Goal: Task Accomplishment & Management: Use online tool/utility

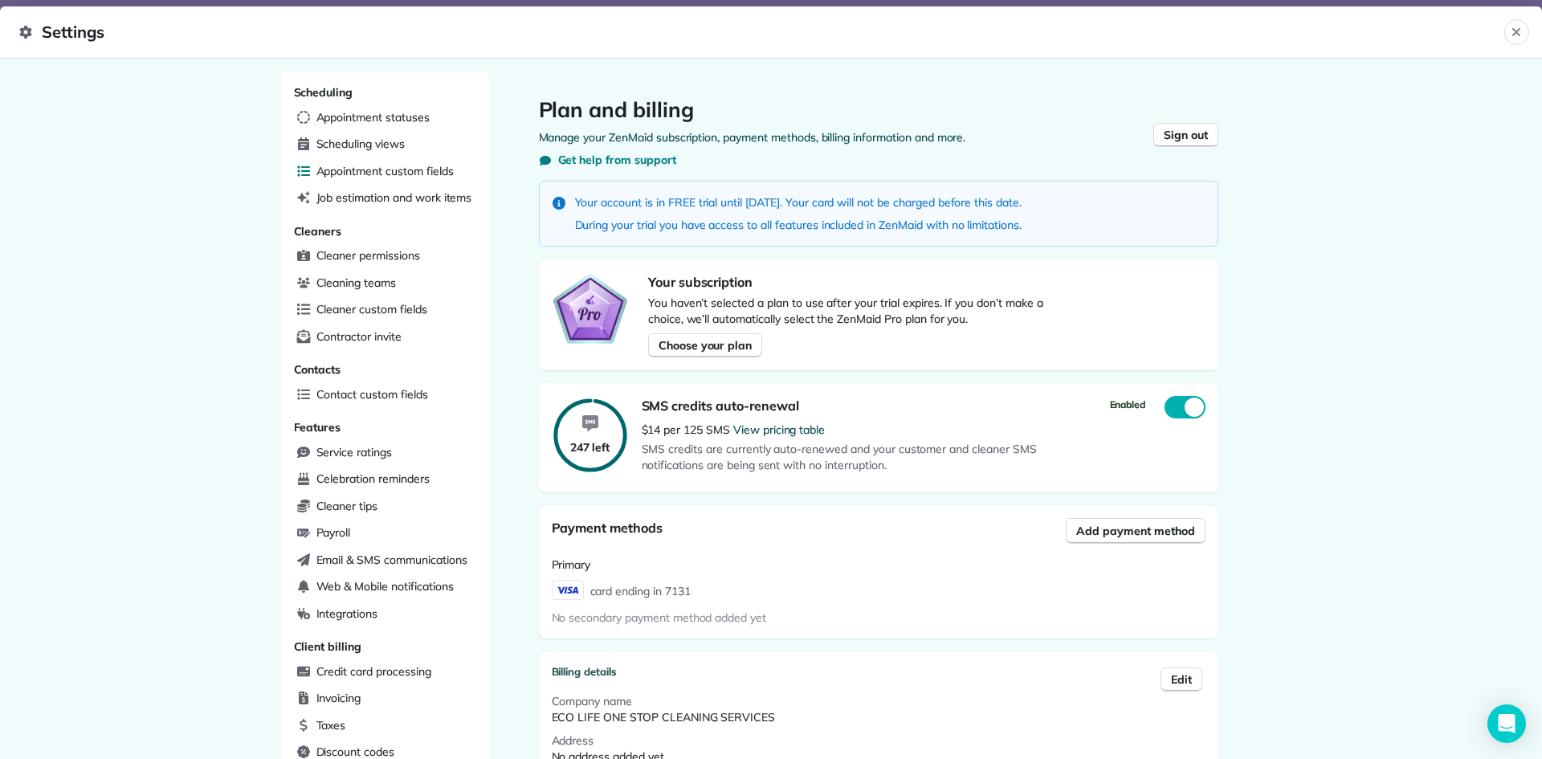
scroll to position [292, 657]
click at [359, 104] on div "Scheduling Appointment statuses Scheduling views Appointment custom fields Job …" at bounding box center [385, 515] width 208 height 889
click at [362, 121] on span "Appointment statuses" at bounding box center [373, 117] width 113 height 16
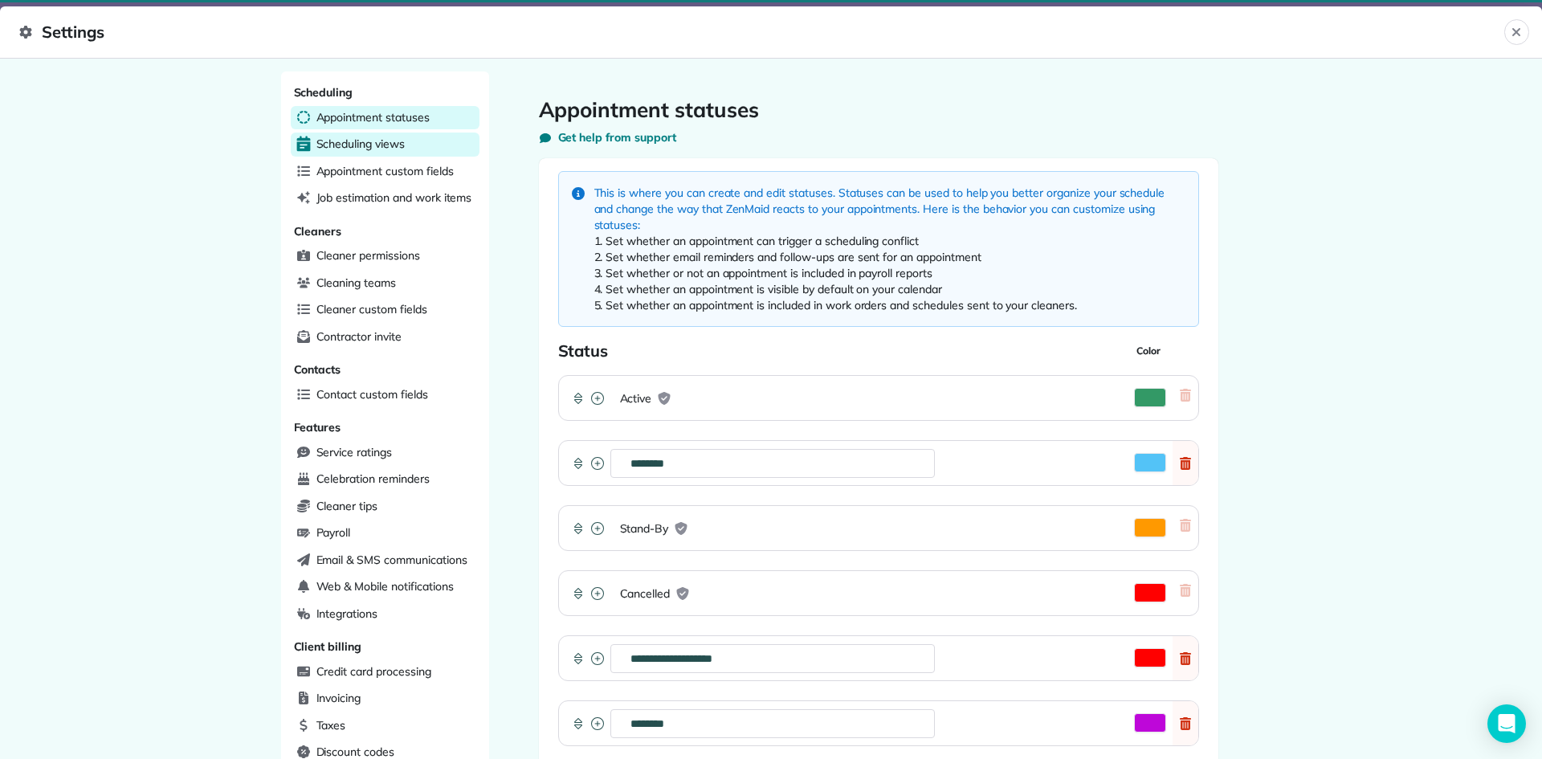
click at [362, 145] on span "Scheduling views" at bounding box center [361, 144] width 88 height 16
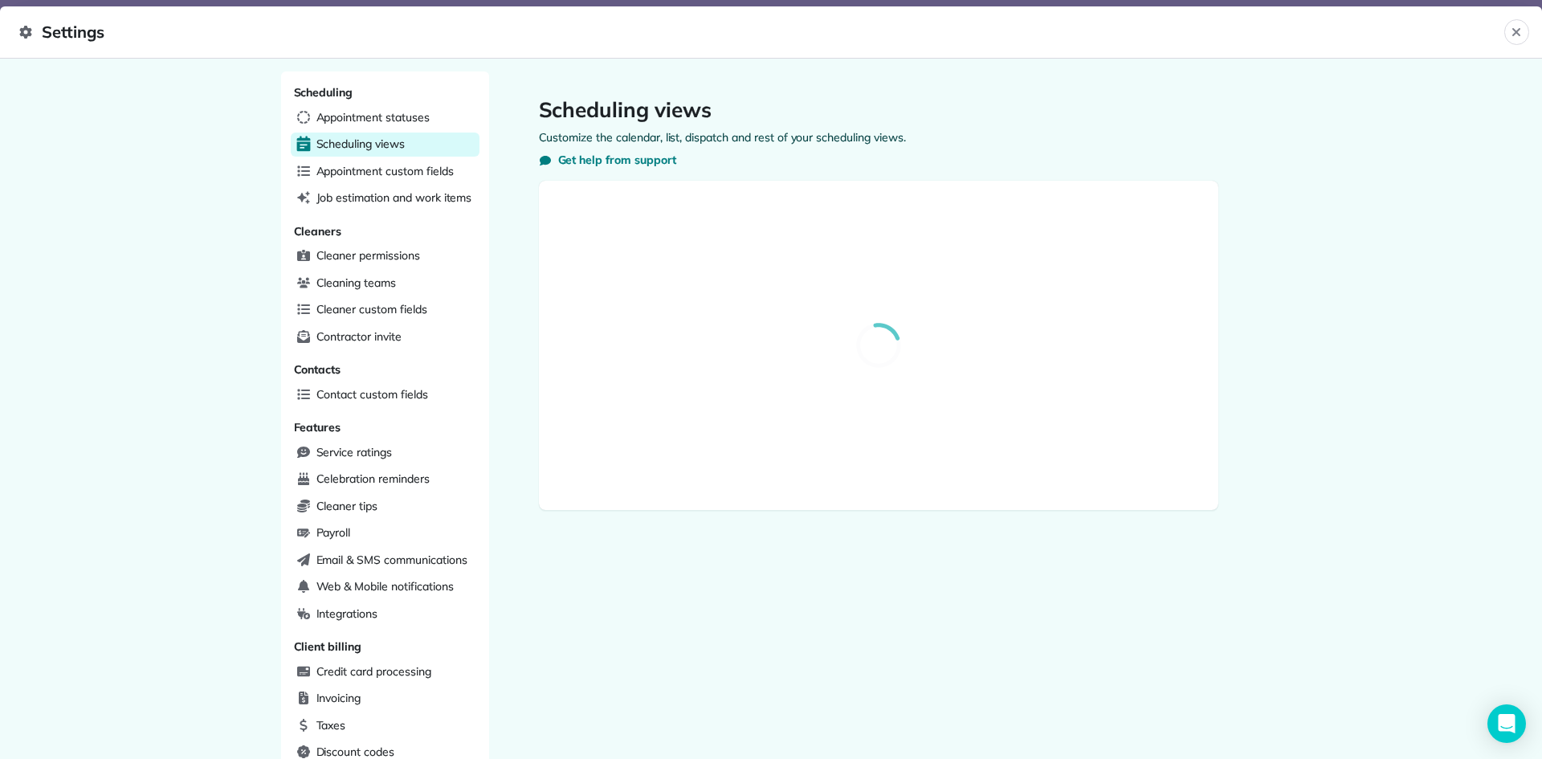
select select "**********"
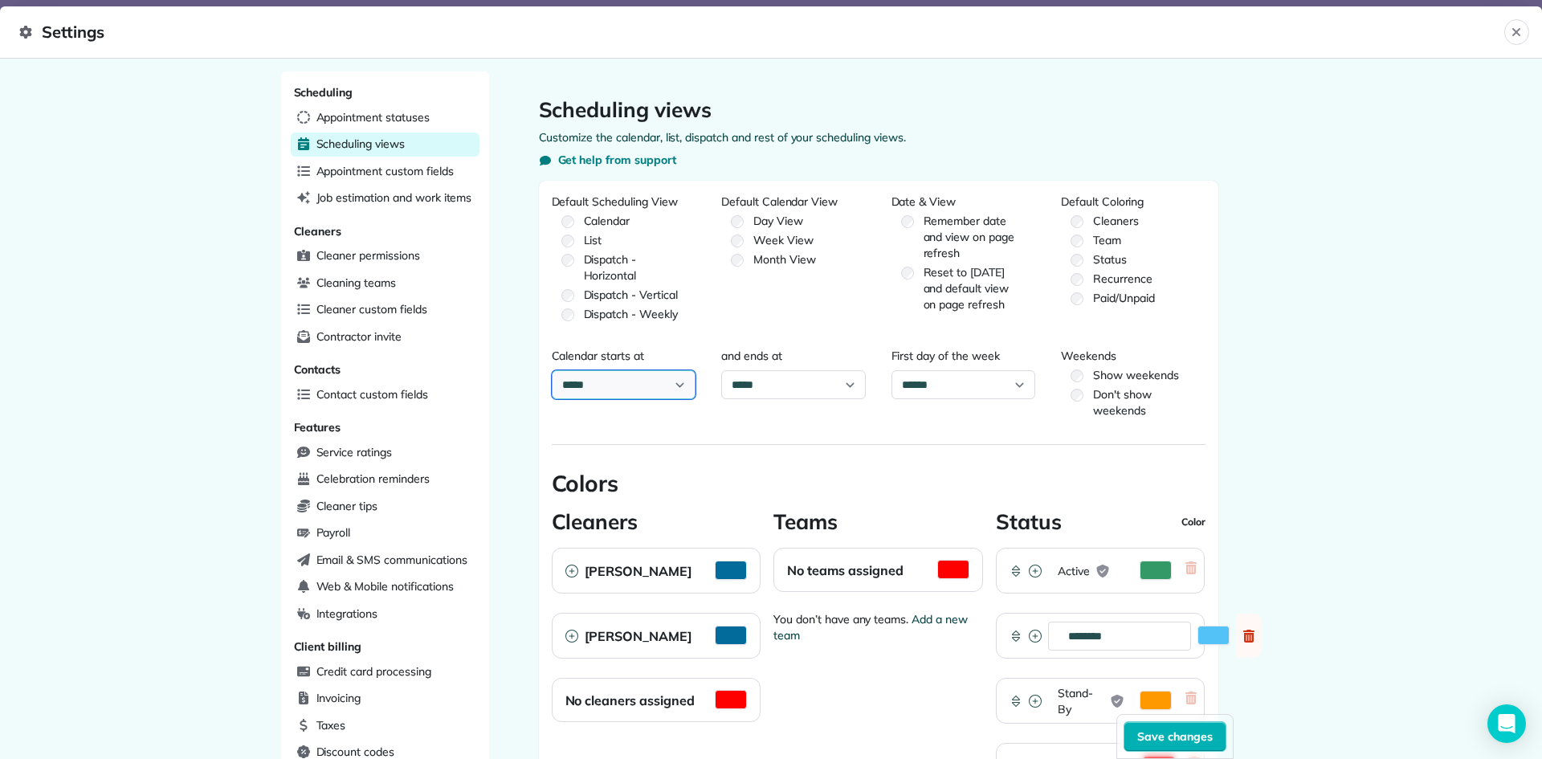
click at [657, 391] on select "***** ***** ***** ***** ***** ***** ***** ***** ***** ***** ***** *****" at bounding box center [624, 384] width 145 height 29
click at [1008, 453] on form "**********" at bounding box center [879, 636] width 654 height 885
drag, startPoint x: 18, startPoint y: 34, endPoint x: 0, endPoint y: 9, distance: 30.5
click at [18, 35] on header "Settings Close" at bounding box center [771, 32] width 1542 height 52
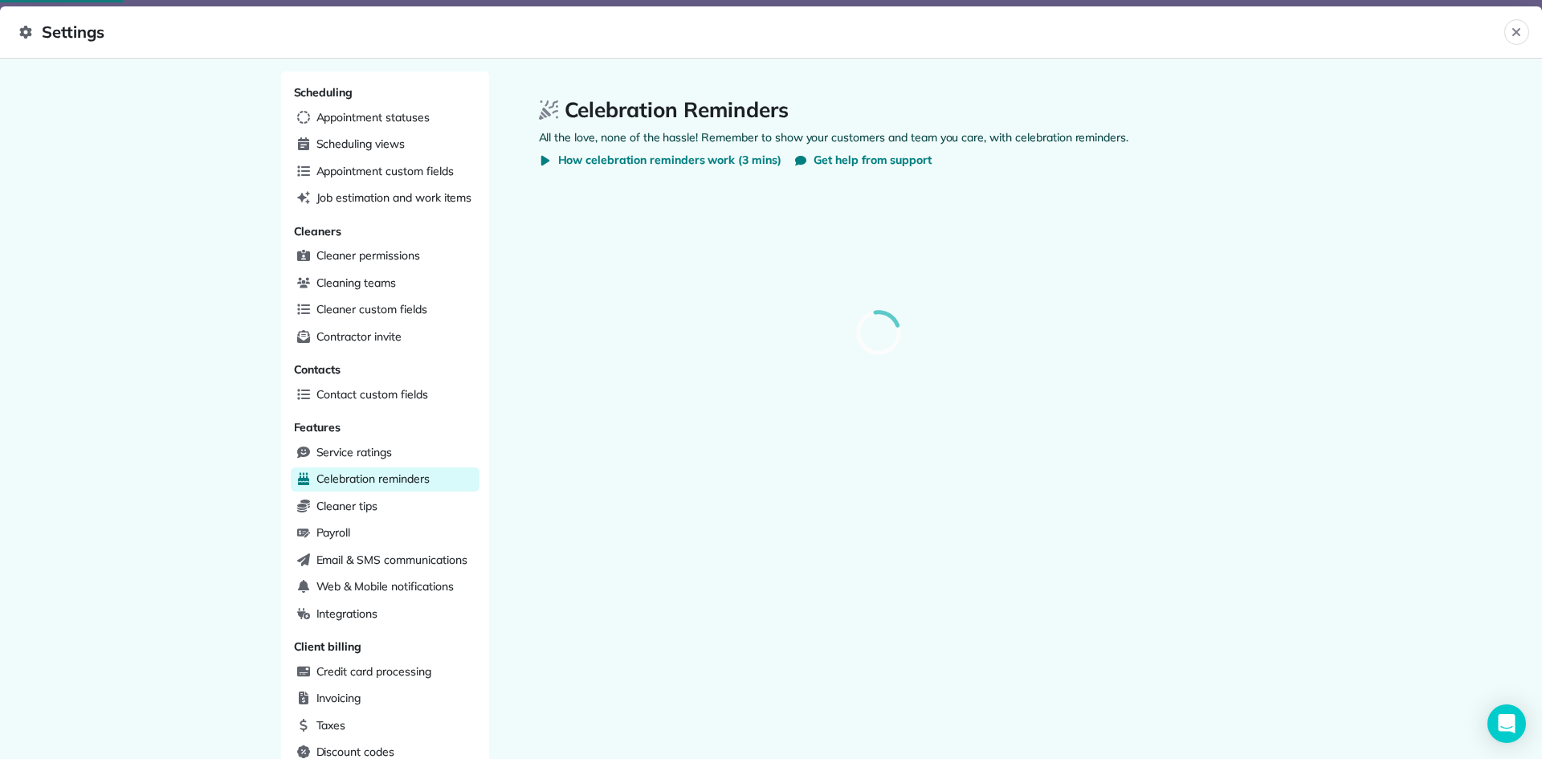
select select
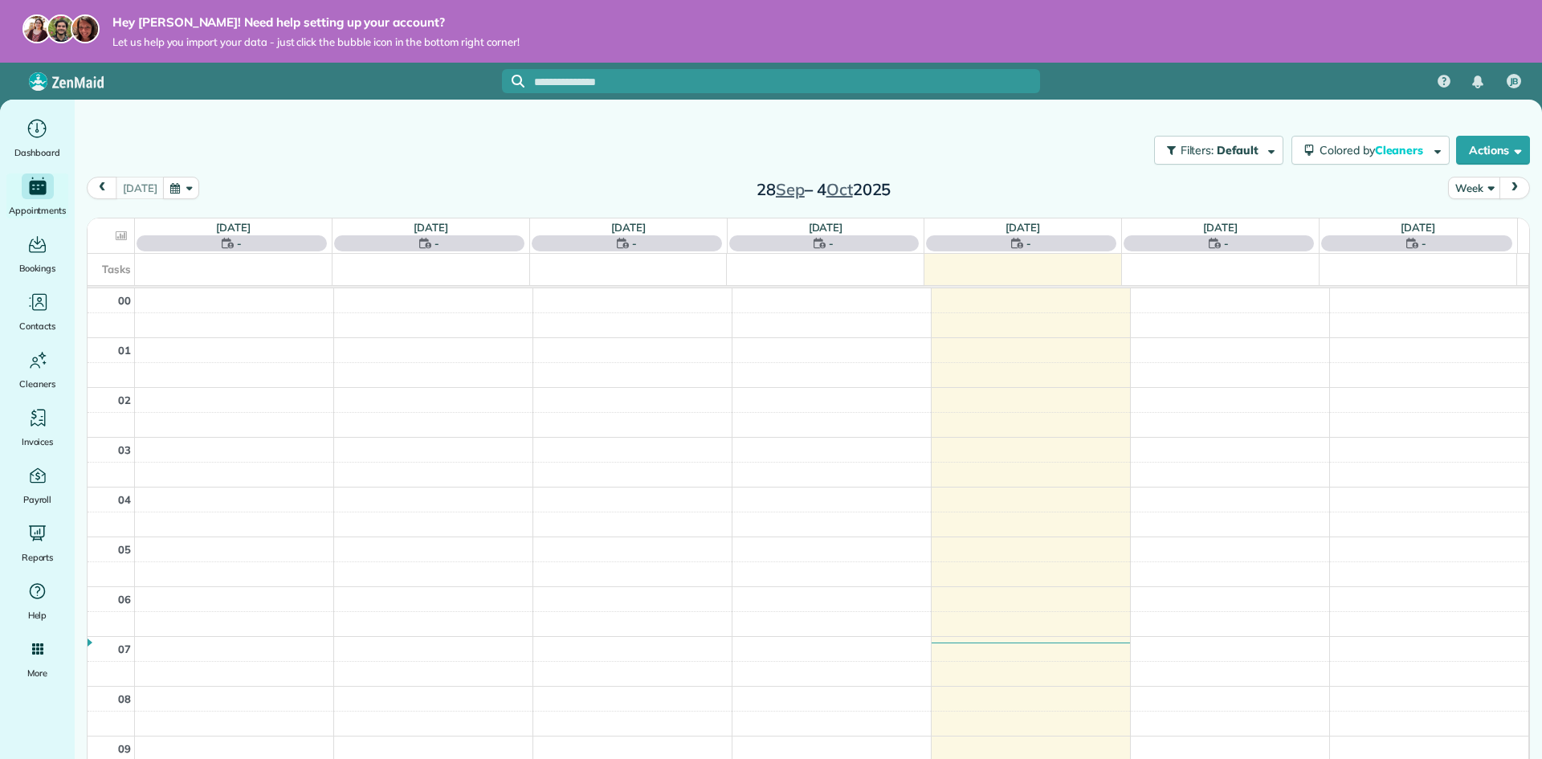
scroll to position [349, 0]
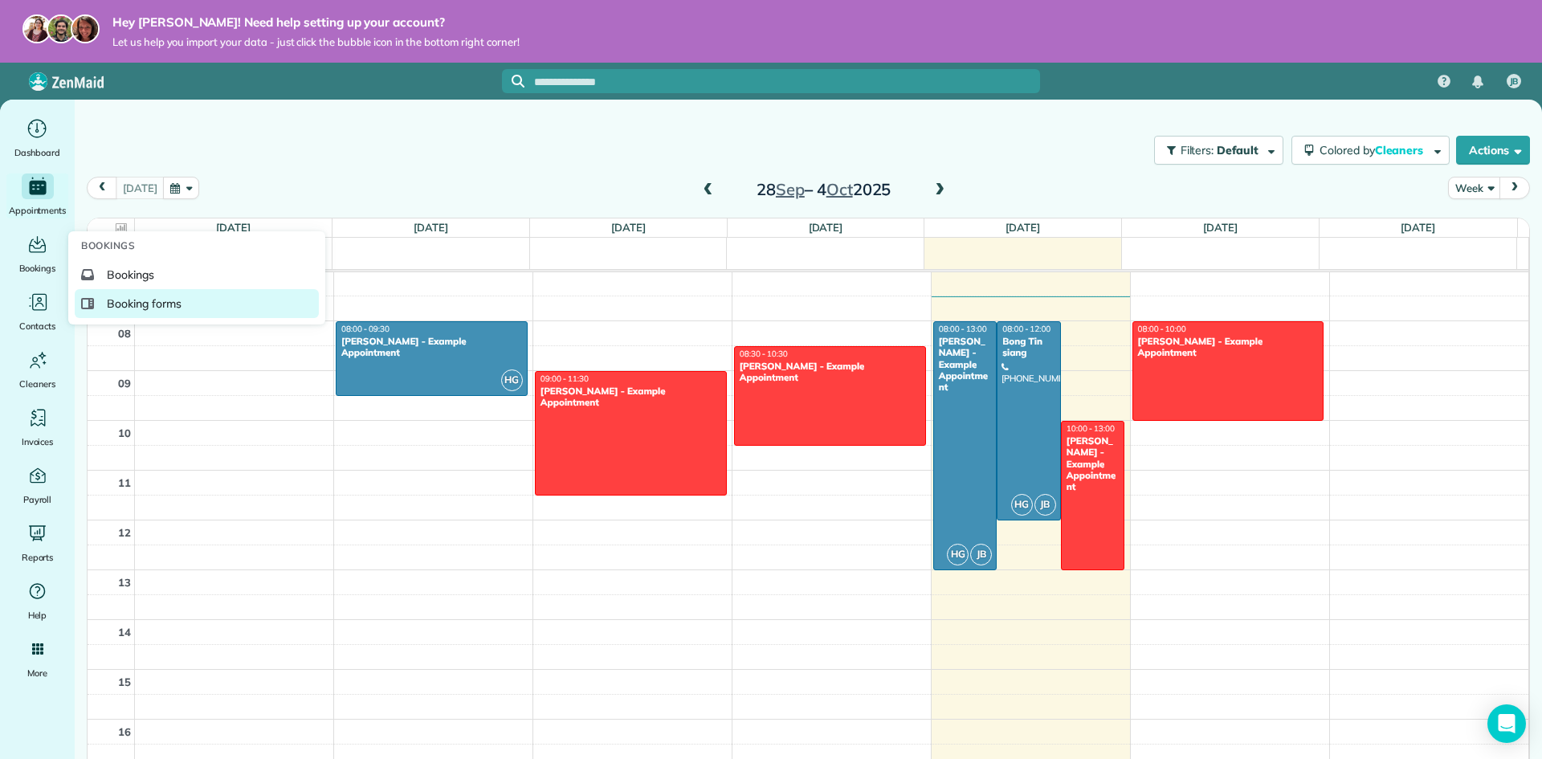
click at [124, 311] on span "Booking forms" at bounding box center [144, 304] width 75 height 16
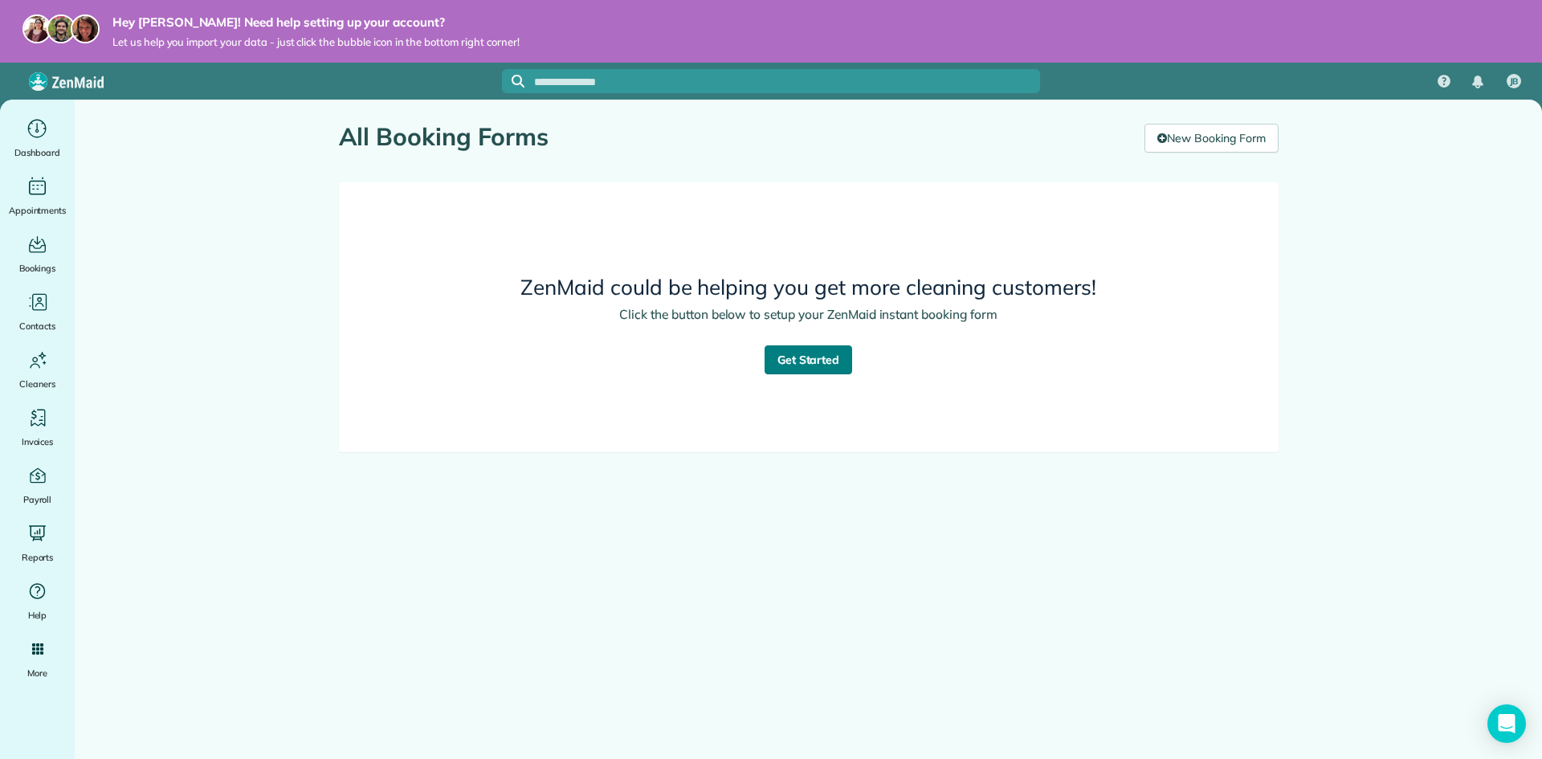
click at [797, 370] on link "Get Started" at bounding box center [809, 359] width 88 height 29
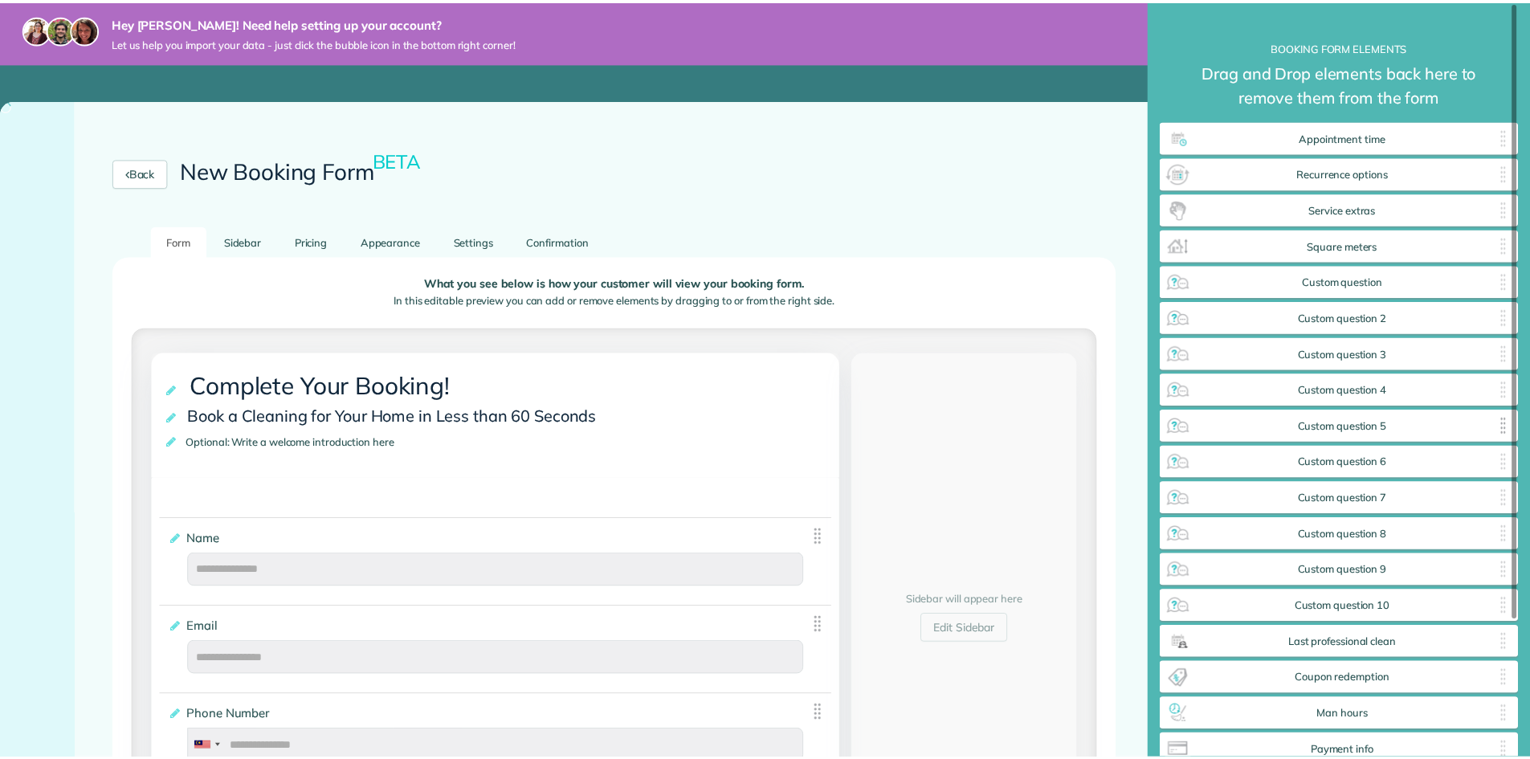
scroll to position [799, 362]
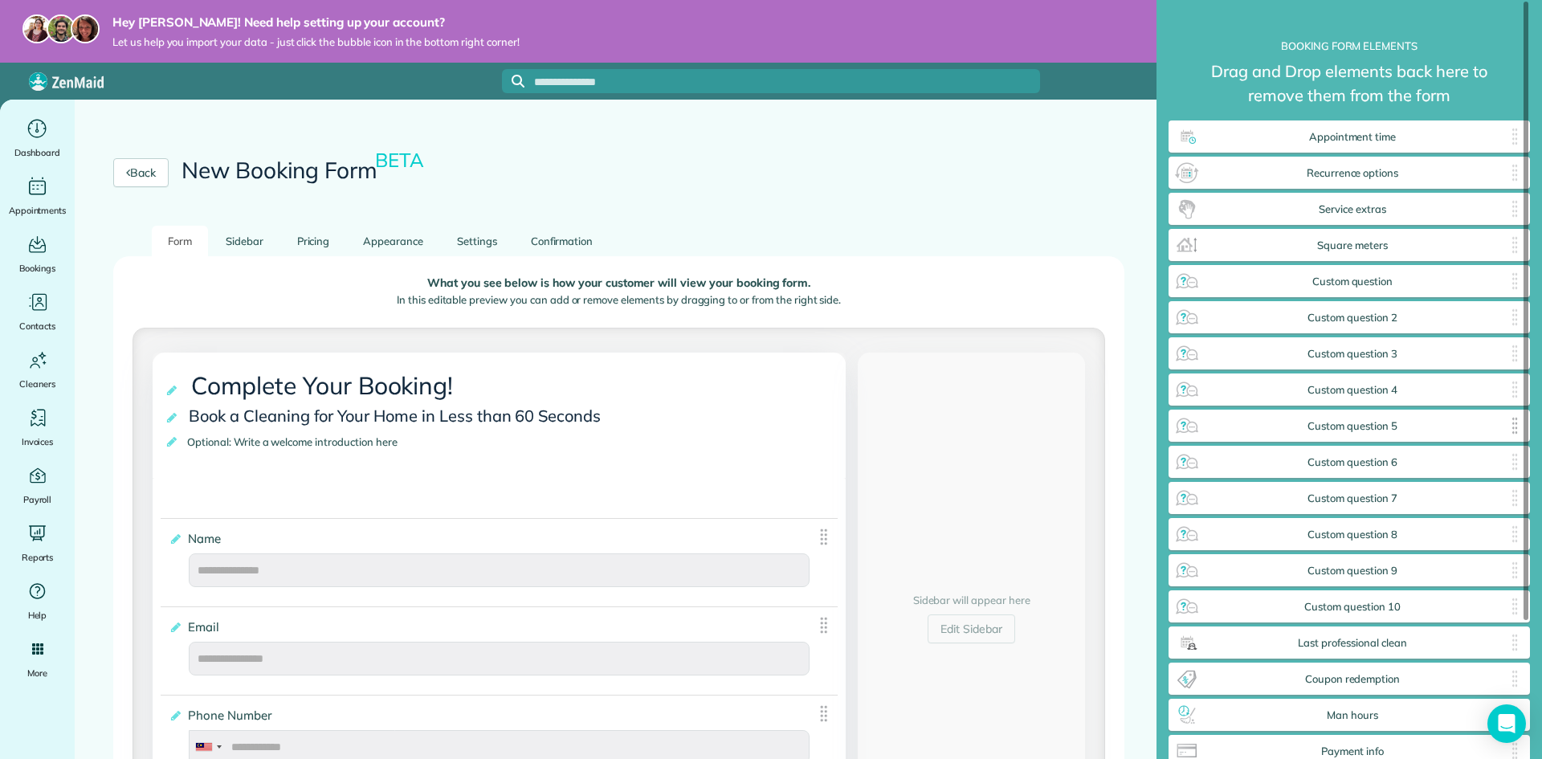
click at [1342, 423] on span "Custom question 5" at bounding box center [1352, 426] width 305 height 13
click at [1505, 427] on img at bounding box center [1514, 426] width 19 height 26
click at [1189, 428] on img at bounding box center [1188, 426] width 26 height 26
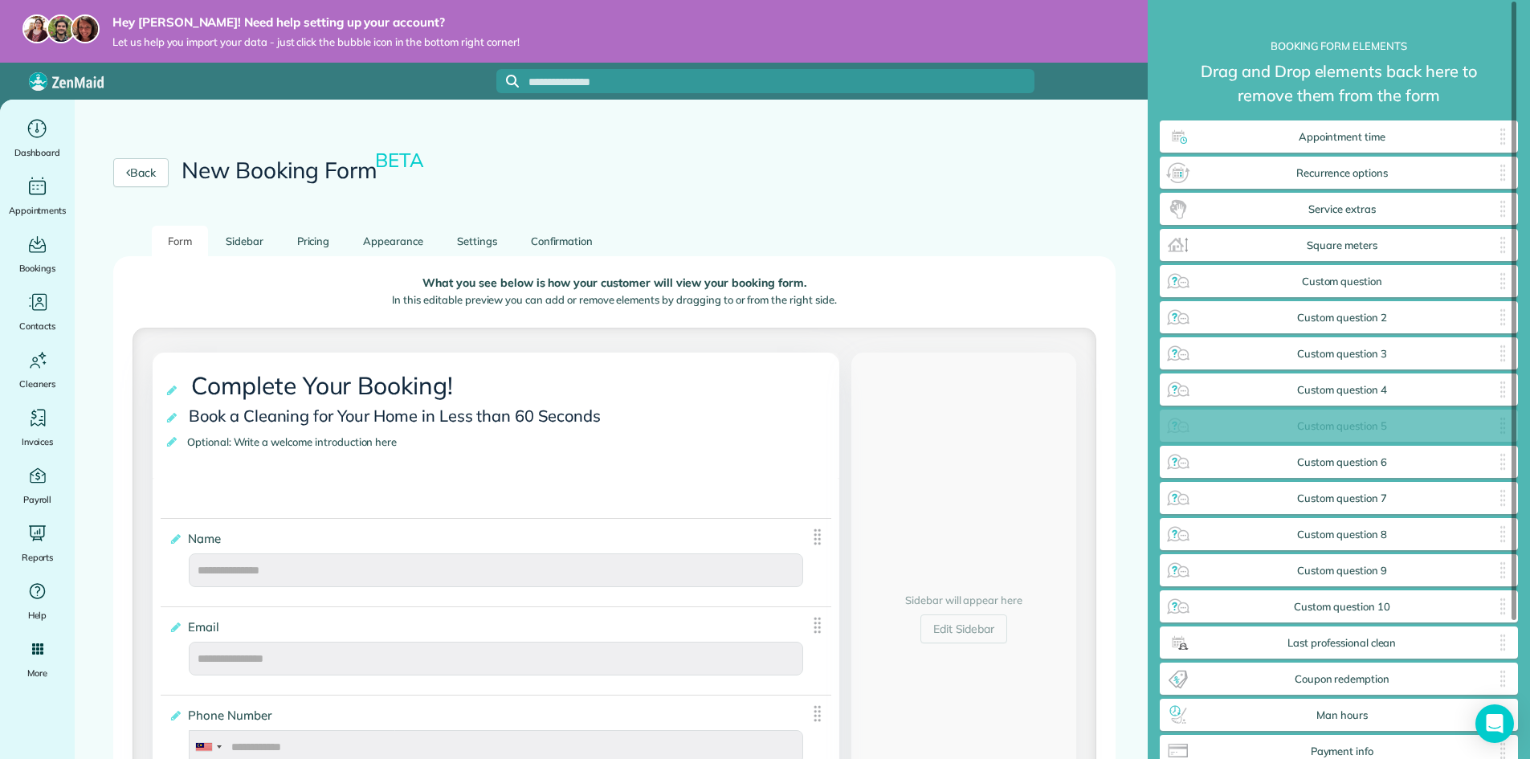
drag, startPoint x: 1192, startPoint y: 426, endPoint x: 1199, endPoint y: 418, distance: 10.3
click at [1199, 418] on div "Custom question 5 ✕" at bounding box center [1339, 426] width 358 height 32
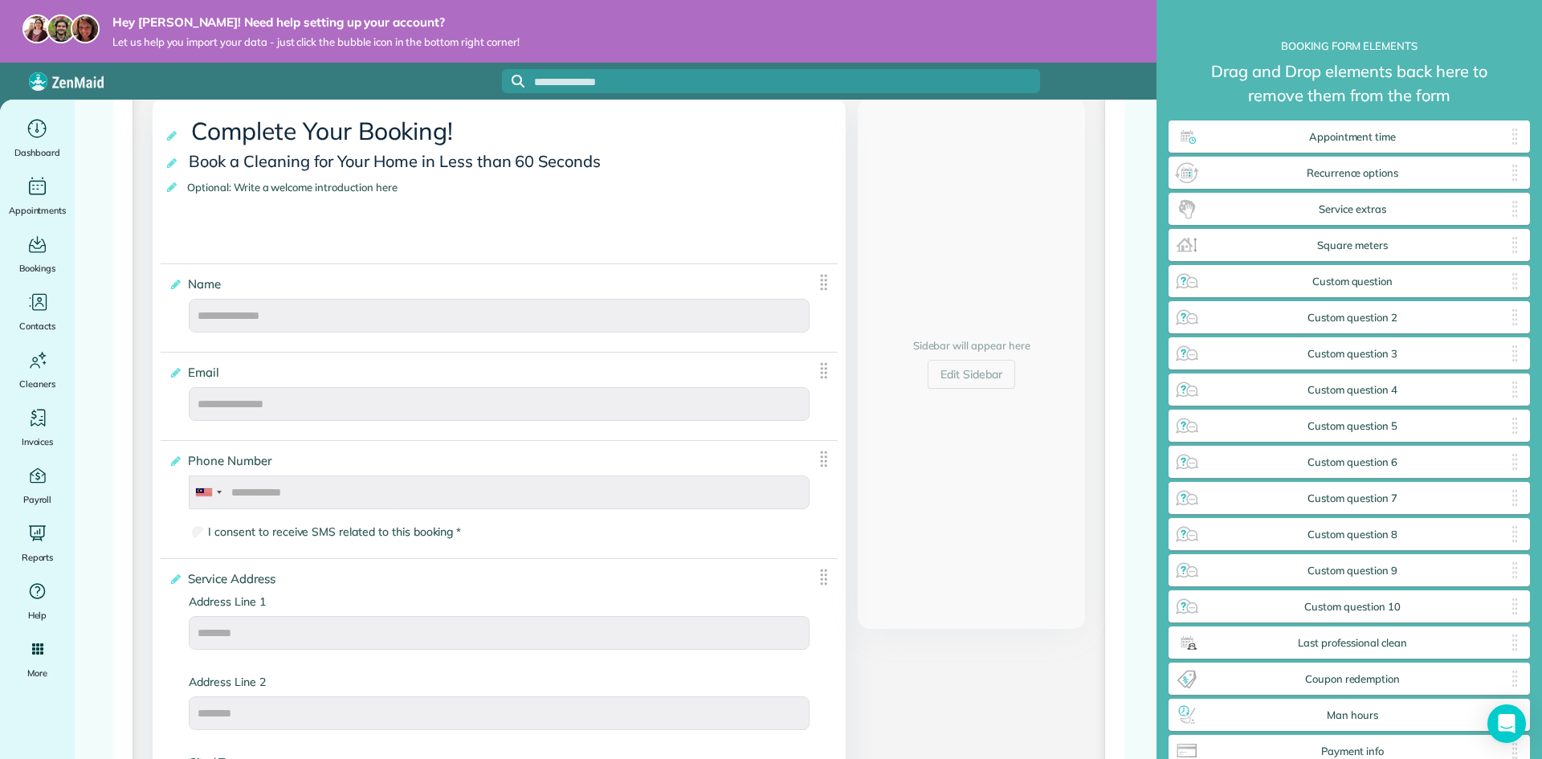
scroll to position [0, 0]
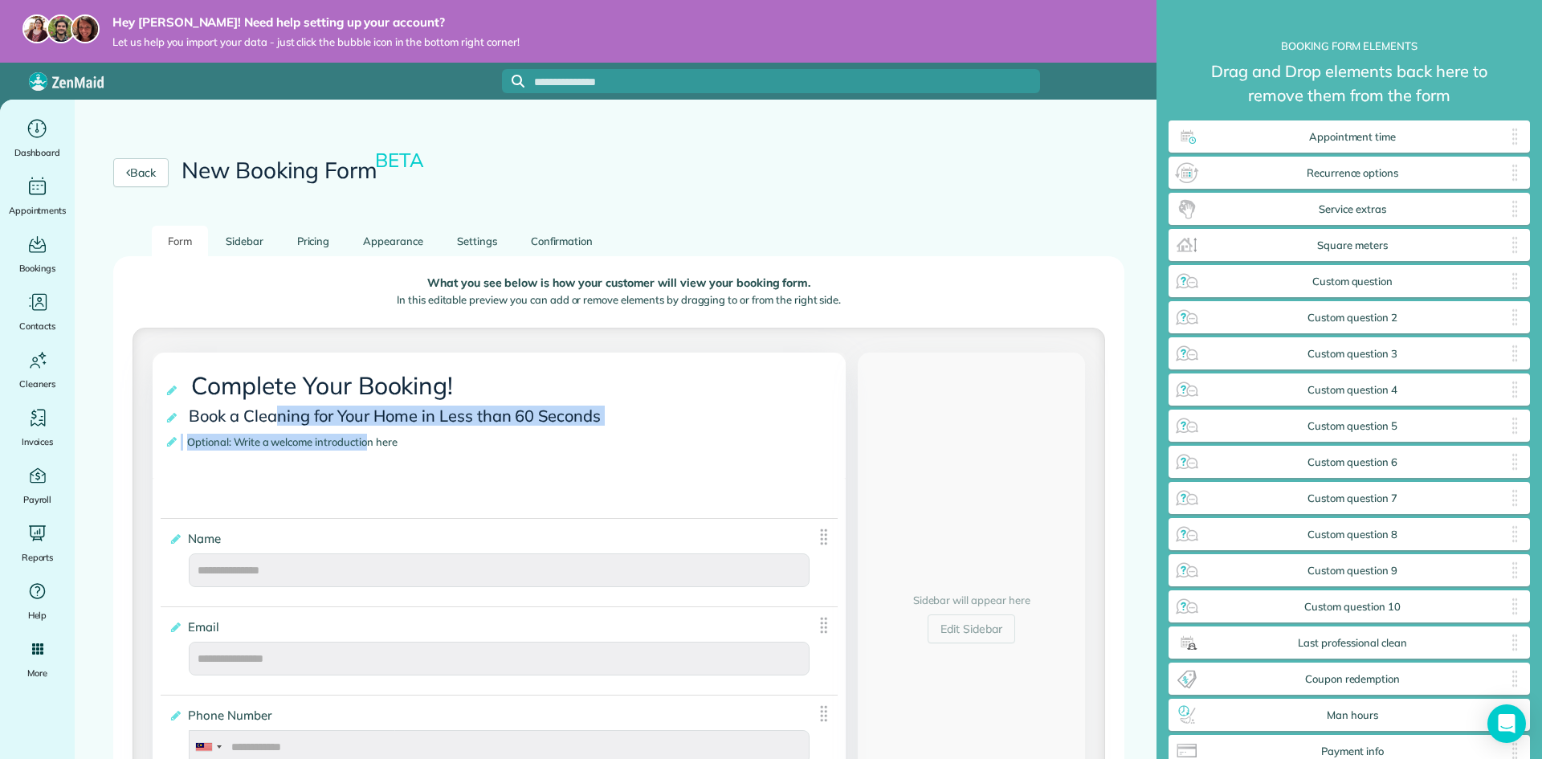
drag, startPoint x: 273, startPoint y: 424, endPoint x: 407, endPoint y: 472, distance: 141.5
click at [383, 459] on div "**********" at bounding box center [499, 416] width 693 height 126
click at [32, 431] on div "Invoices" at bounding box center [38, 427] width 64 height 45
